Goal: Information Seeking & Learning: Understand process/instructions

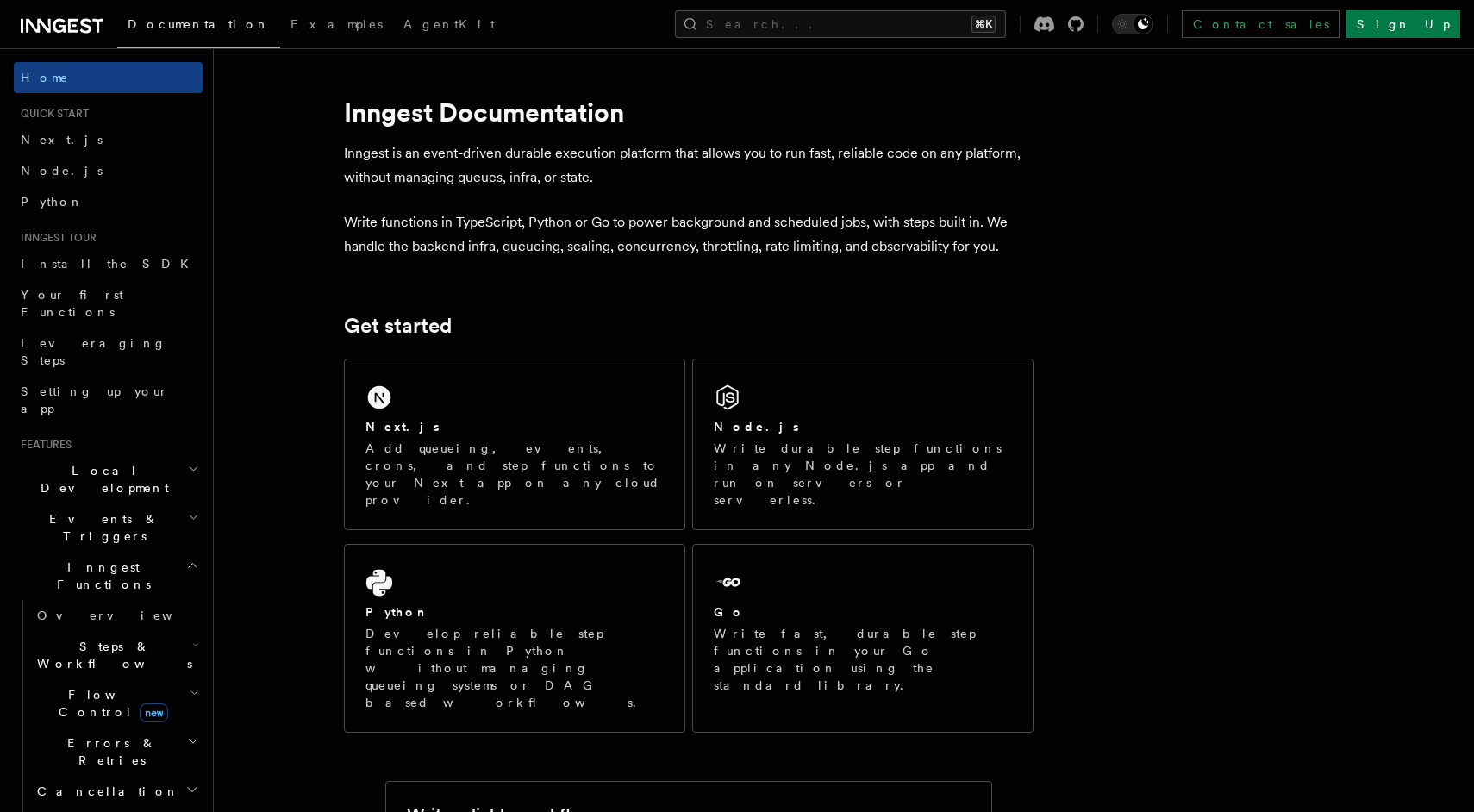
click at [196, 686] on icon "button" at bounding box center [194, 693] width 9 height 14
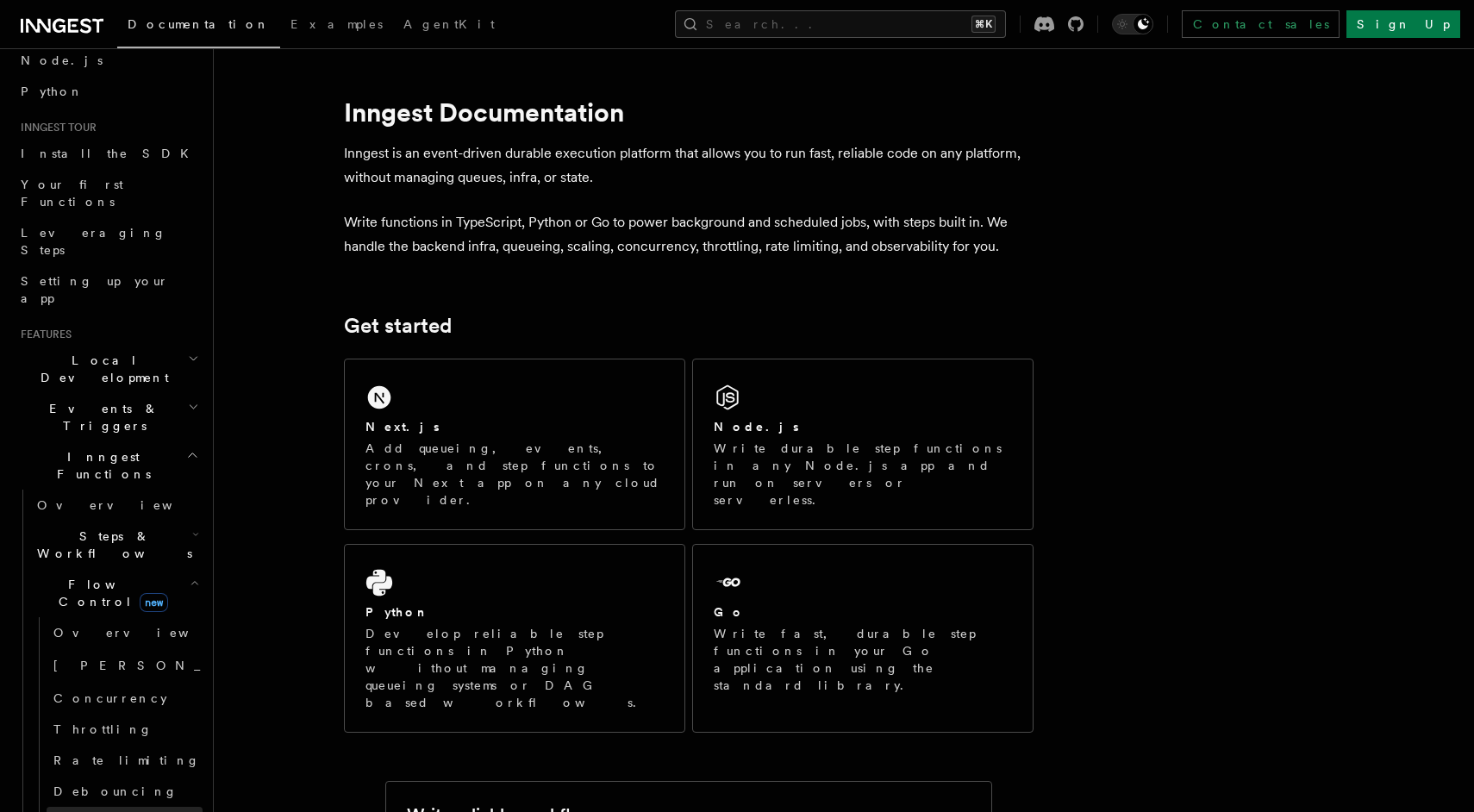
scroll to position [116, 0]
click at [148, 515] on h2 "Steps & Workflows" at bounding box center [116, 539] width 172 height 48
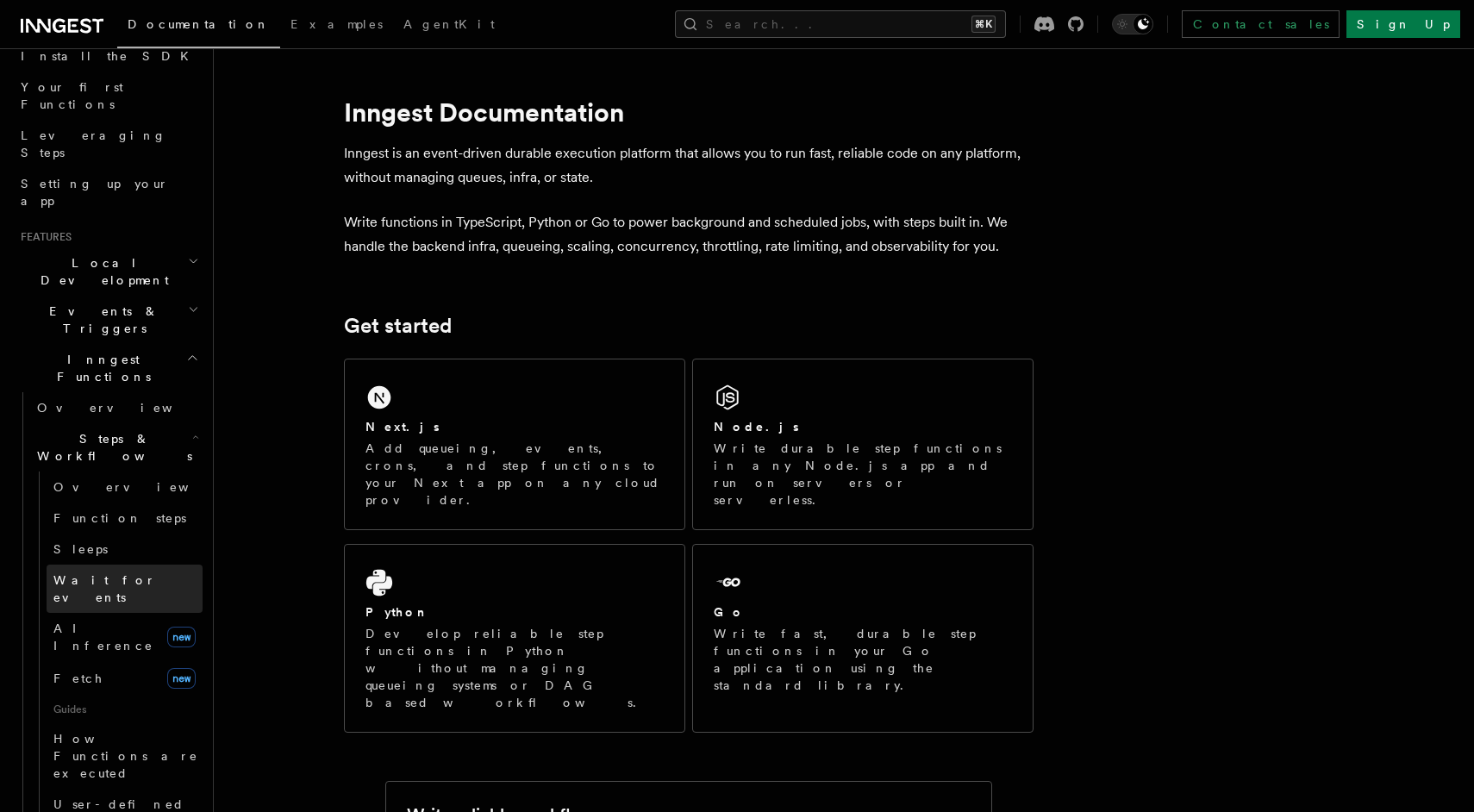
scroll to position [212, 0]
click at [104, 569] on span "Wait for events" at bounding box center [105, 584] width 103 height 31
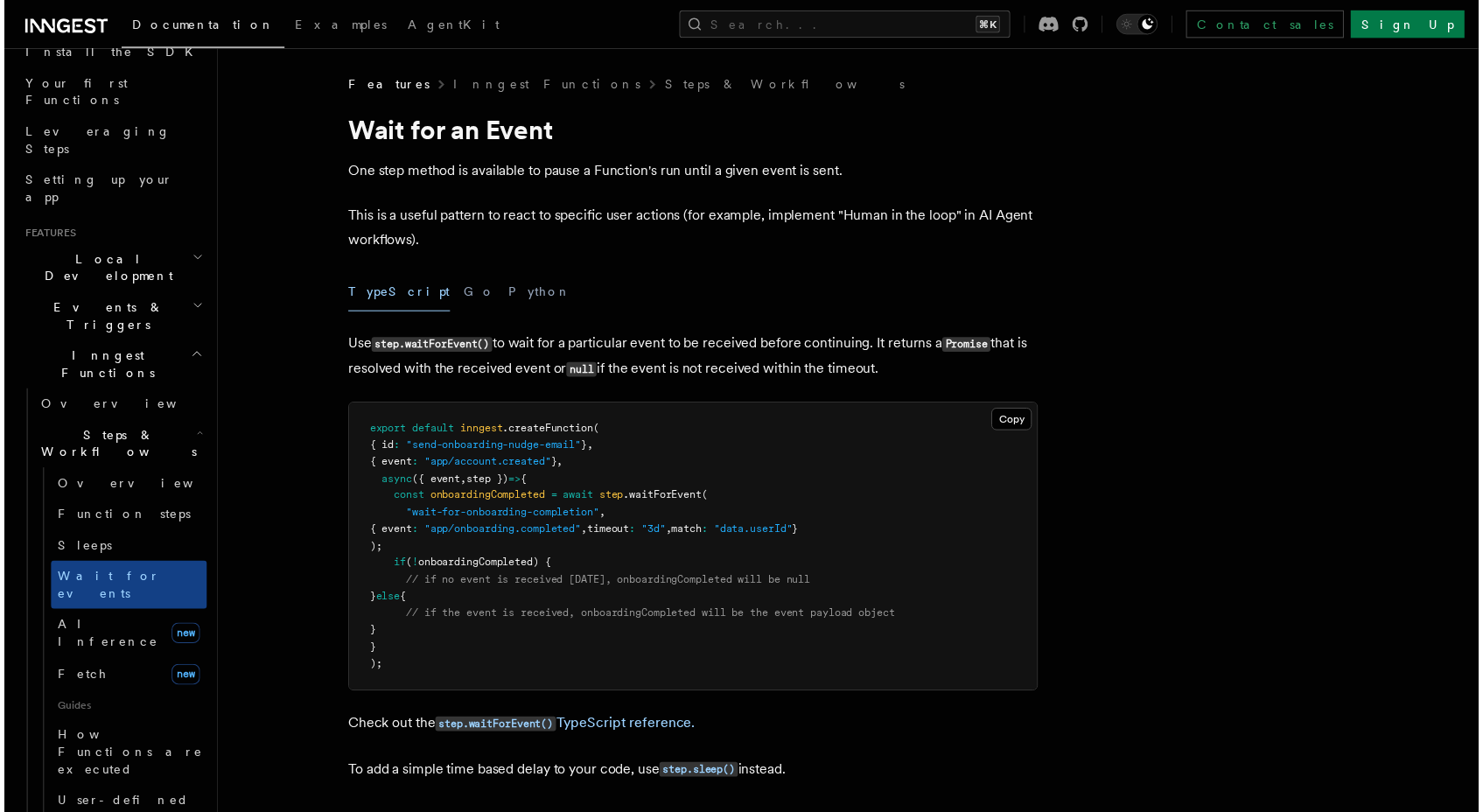
scroll to position [24, 0]
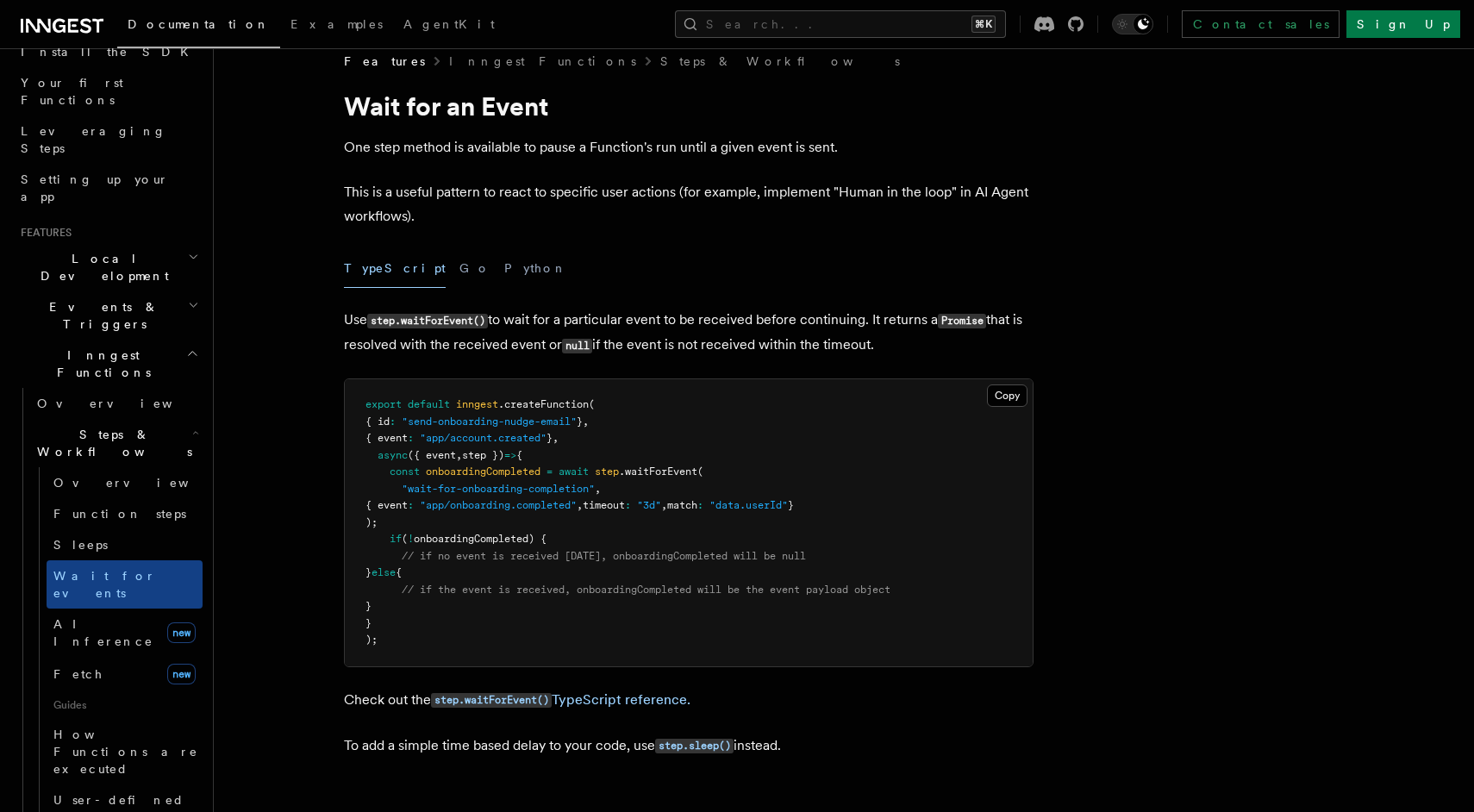
drag, startPoint x: 411, startPoint y: 522, endPoint x: 361, endPoint y: 474, distance: 69.3
click at [361, 474] on pre "export default inngest .createFunction ( { id : "send-onboarding-nudge-email" }…" at bounding box center [689, 523] width 688 height 287
copy code "const onboardingCompleted = await step .waitForEvent ( "wait-for-onboarding-com…"
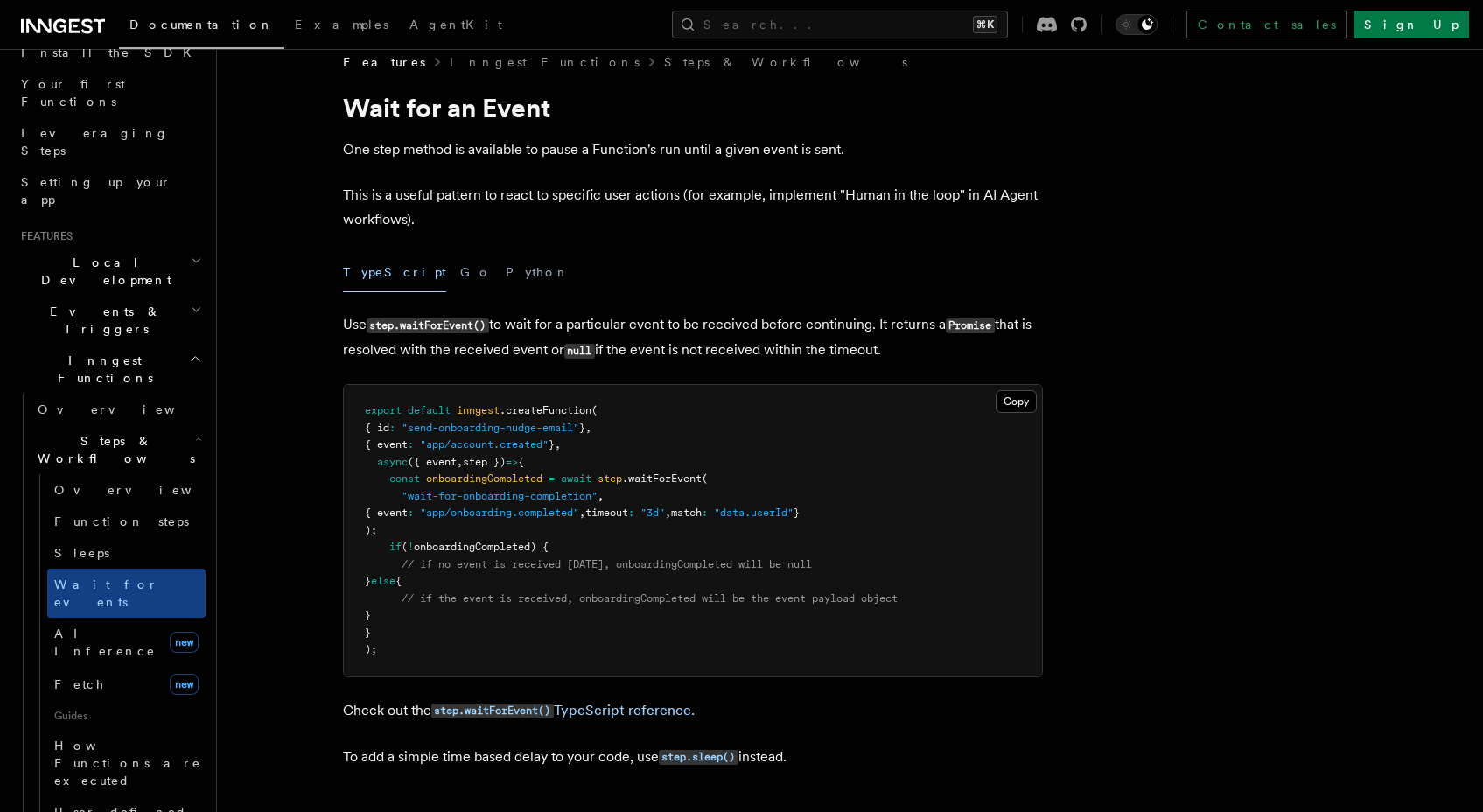
click at [576, 211] on p "This is a useful pattern to react to specific user actions (for example, implem…" at bounding box center [693, 207] width 700 height 49
